Goal: Navigation & Orientation: Find specific page/section

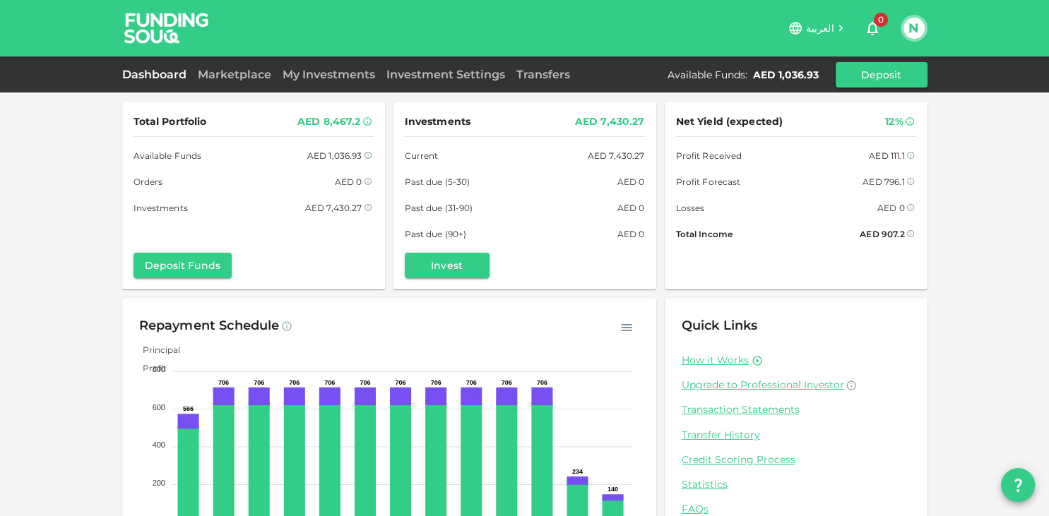
scroll to position [68, 0]
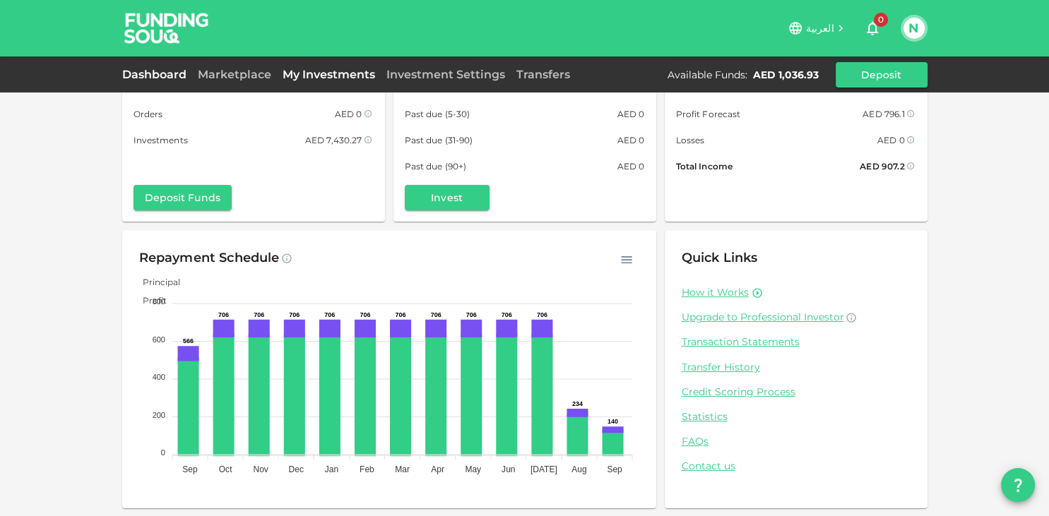
click at [329, 74] on link "My Investments" at bounding box center [329, 74] width 104 height 13
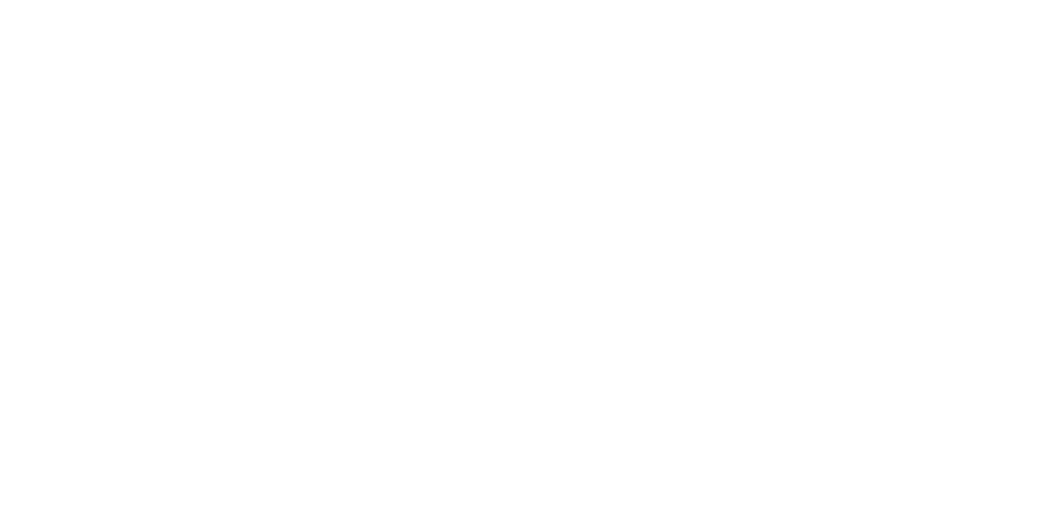
scroll to position [25, 0]
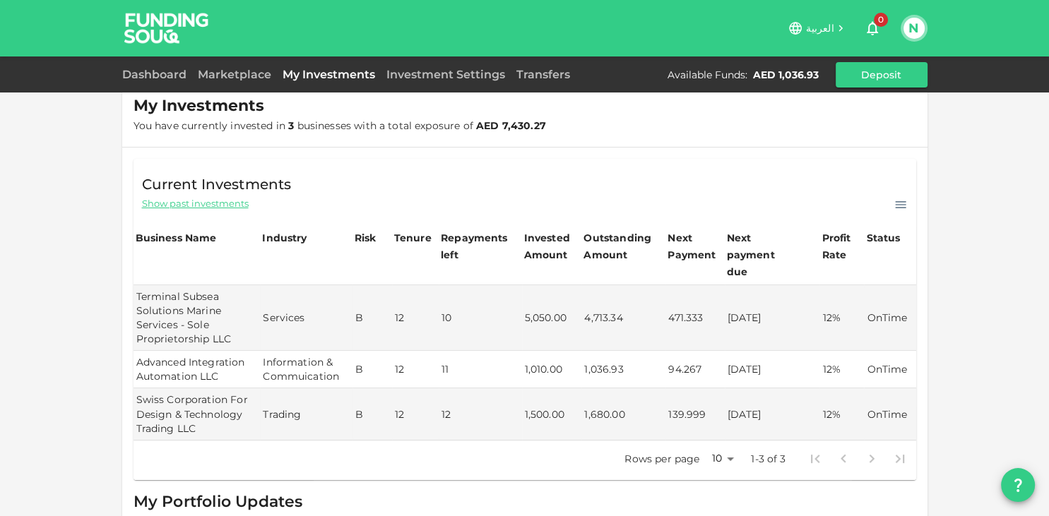
click at [711, 168] on div "Current Investments Show past investments" at bounding box center [525, 186] width 783 height 54
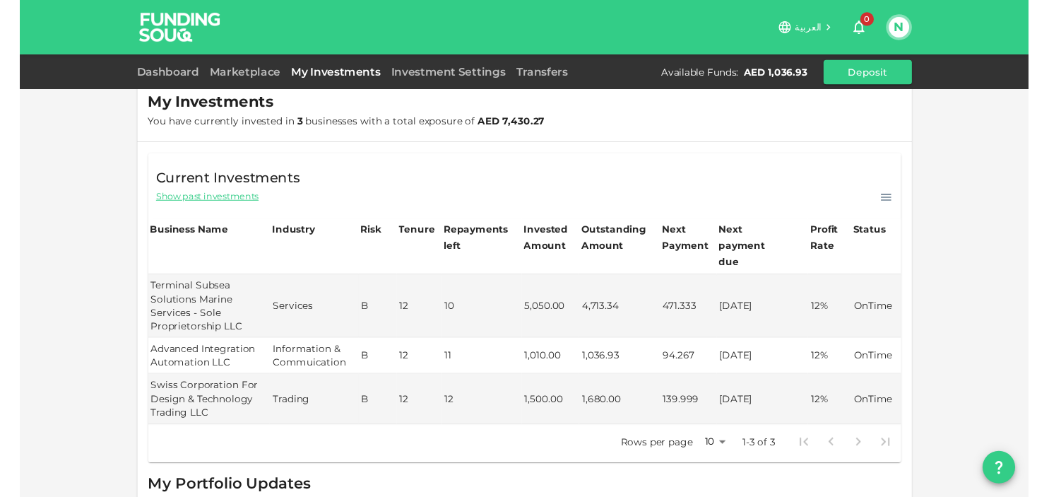
scroll to position [0, 0]
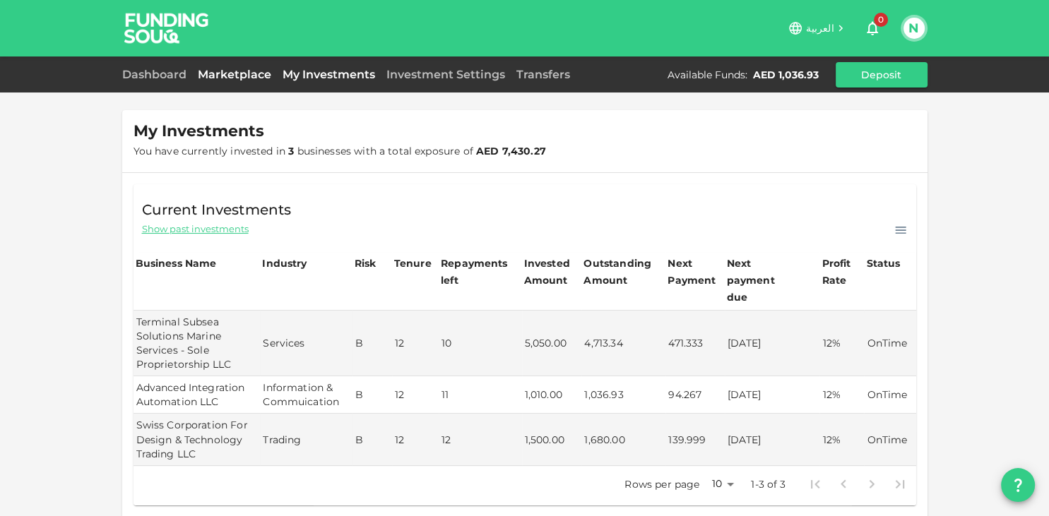
click at [241, 73] on link "Marketplace" at bounding box center [234, 74] width 85 height 13
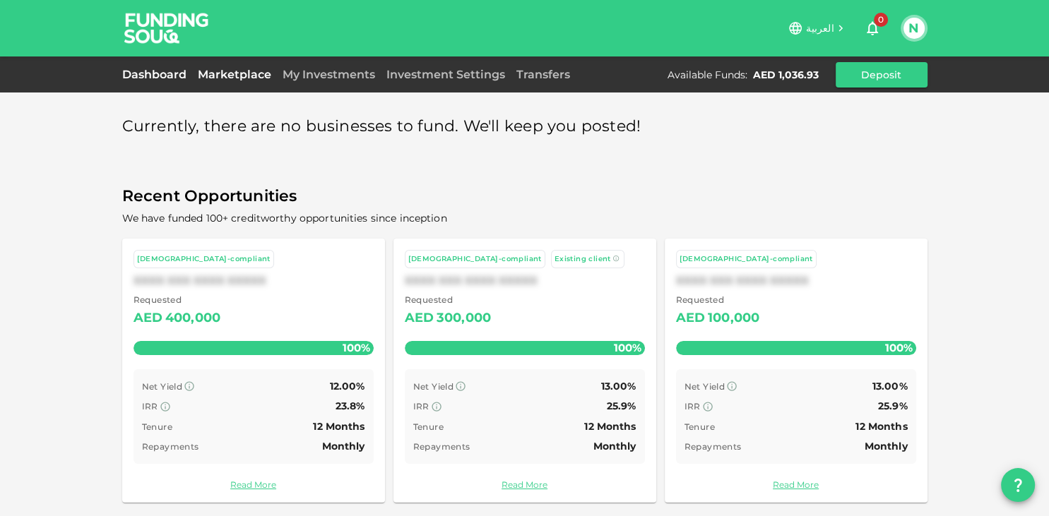
click at [158, 78] on link "Dashboard" at bounding box center [157, 74] width 70 height 13
